Goal: Use online tool/utility

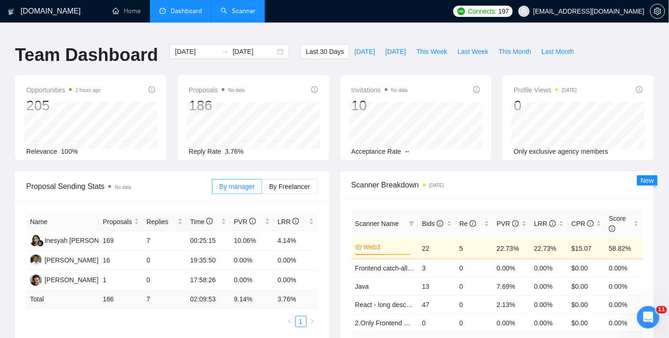
click at [240, 11] on link "Scanner" at bounding box center [238, 11] width 35 height 8
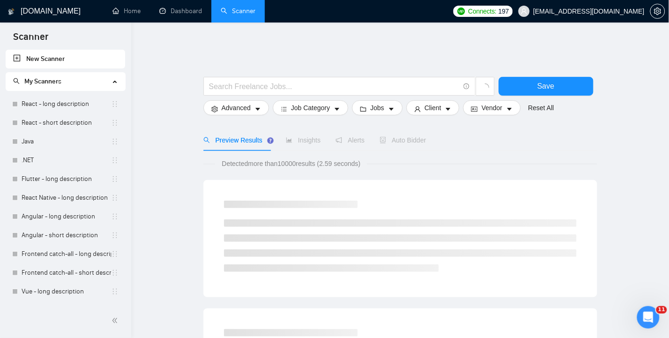
click at [410, 136] on span "Auto Bidder" at bounding box center [403, 139] width 46 height 7
click at [48, 102] on link "React - long description" at bounding box center [67, 104] width 90 height 19
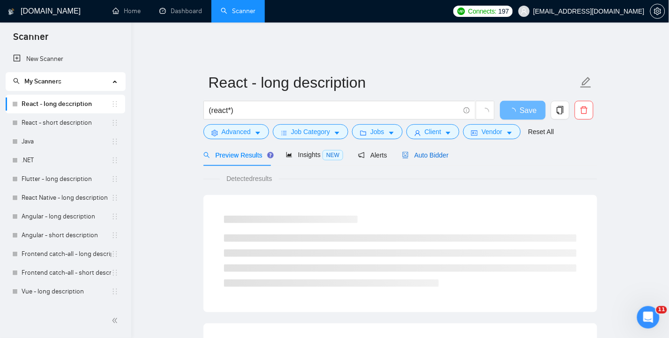
click at [423, 151] on span "Auto Bidder" at bounding box center [425, 154] width 46 height 7
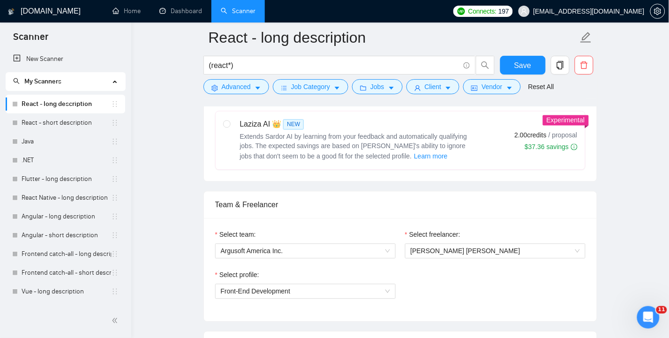
scroll to position [315, 0]
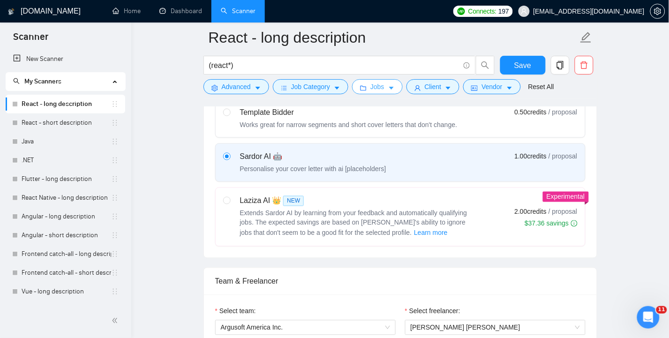
click at [374, 88] on span "Jobs" at bounding box center [377, 87] width 14 height 10
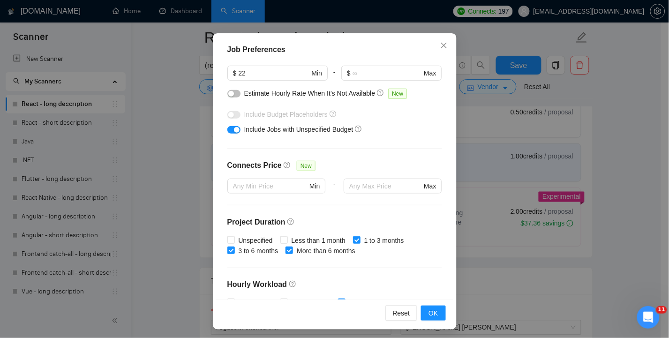
scroll to position [0, 0]
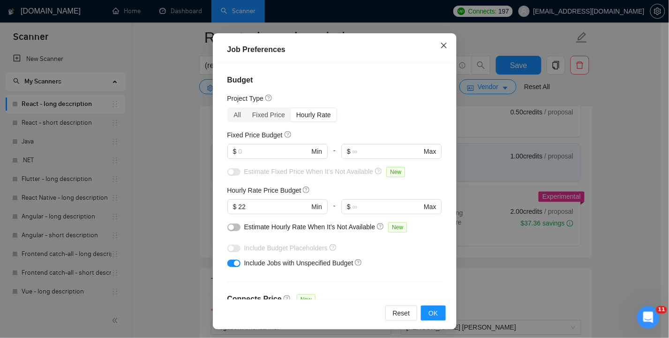
click at [441, 44] on icon "close" at bounding box center [444, 45] width 6 height 6
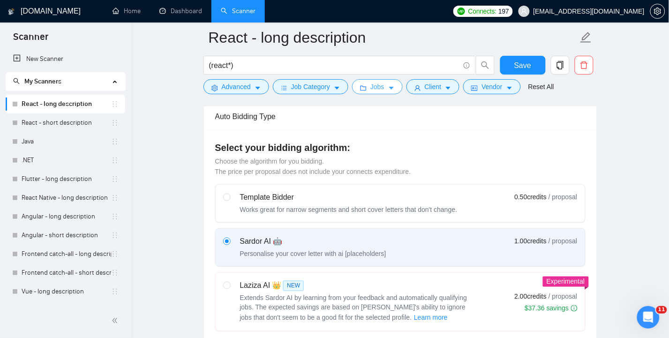
scroll to position [253, 0]
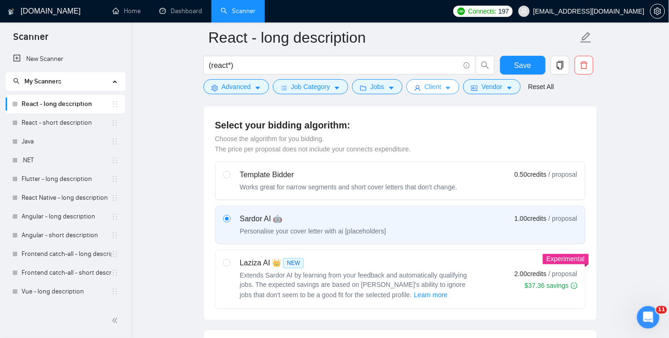
click at [435, 89] on span "Client" at bounding box center [433, 87] width 17 height 10
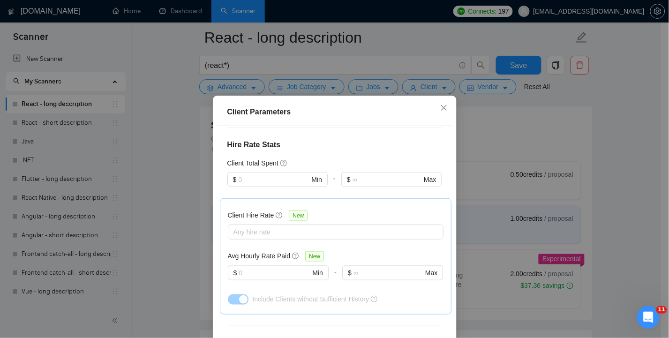
scroll to position [250, 0]
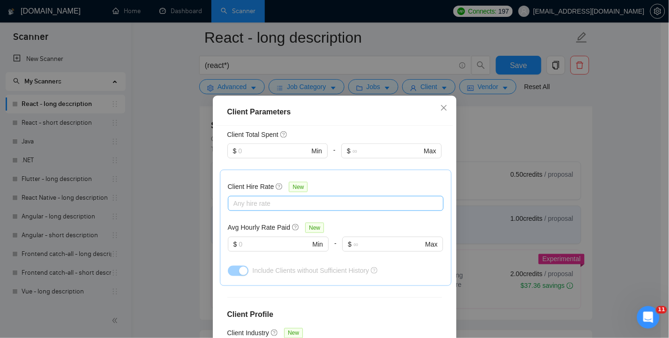
click at [341, 202] on div at bounding box center [331, 203] width 202 height 11
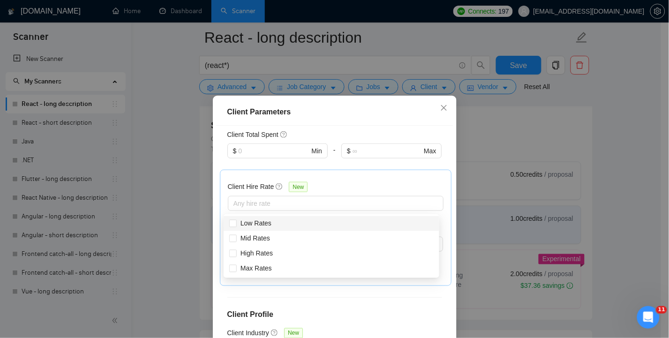
click at [418, 182] on div "Client Hire Rate New Any hire rate Avg Hourly Rate Paid New $ Min - $ Max Inclu…" at bounding box center [336, 228] width 216 height 100
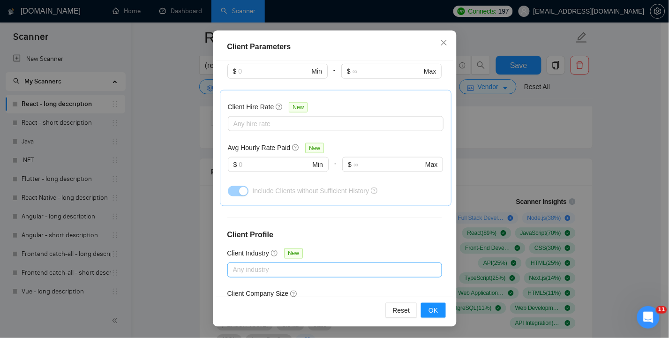
scroll to position [38, 0]
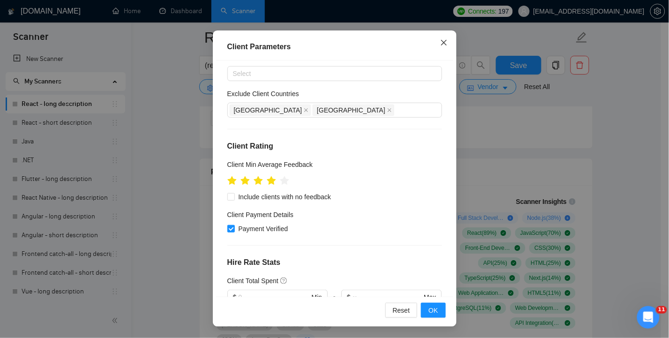
click at [441, 42] on icon "close" at bounding box center [443, 42] width 7 height 7
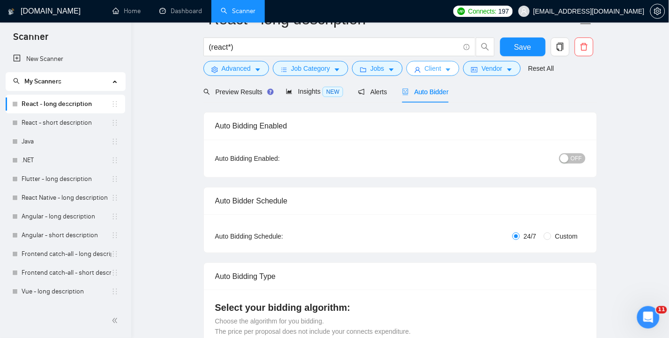
scroll to position [0, 0]
